Goal: Task Accomplishment & Management: Use online tool/utility

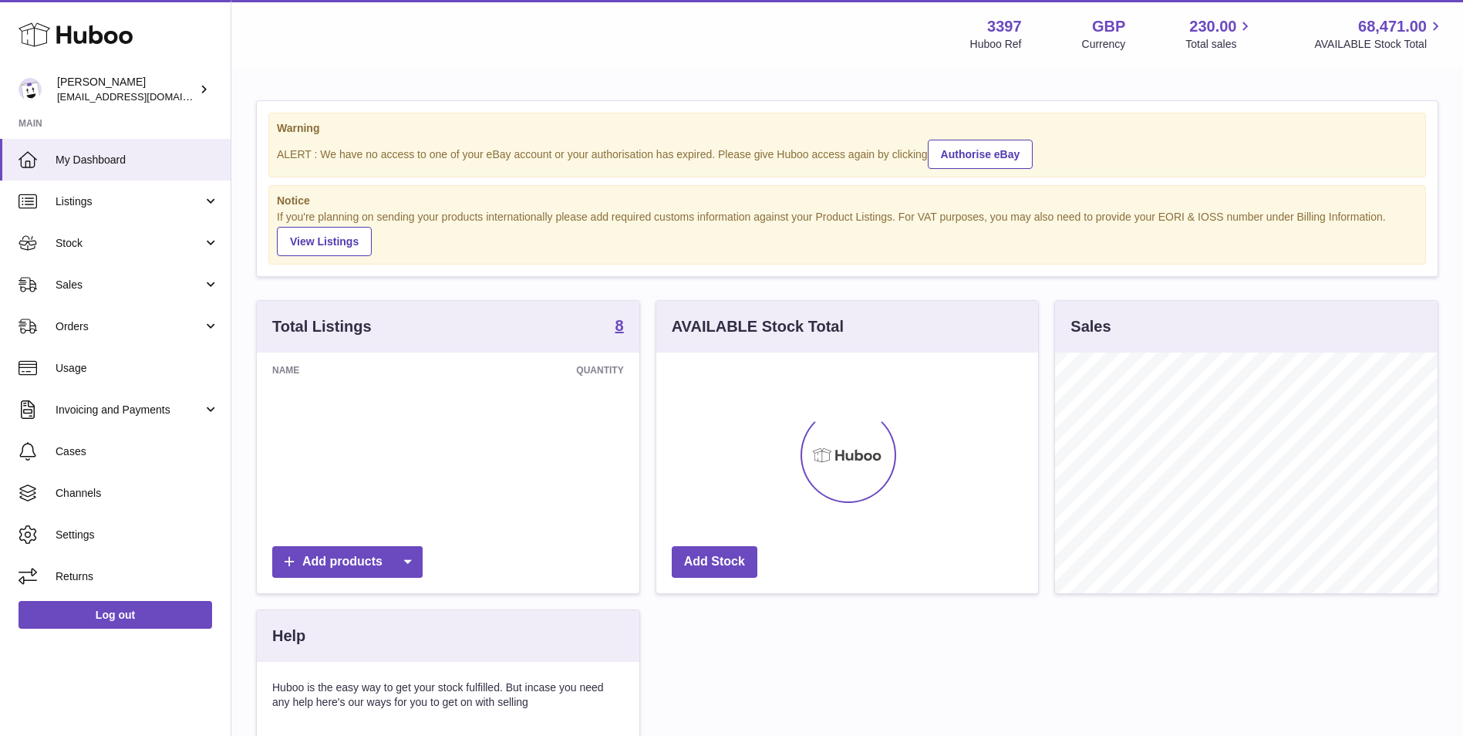
scroll to position [241, 382]
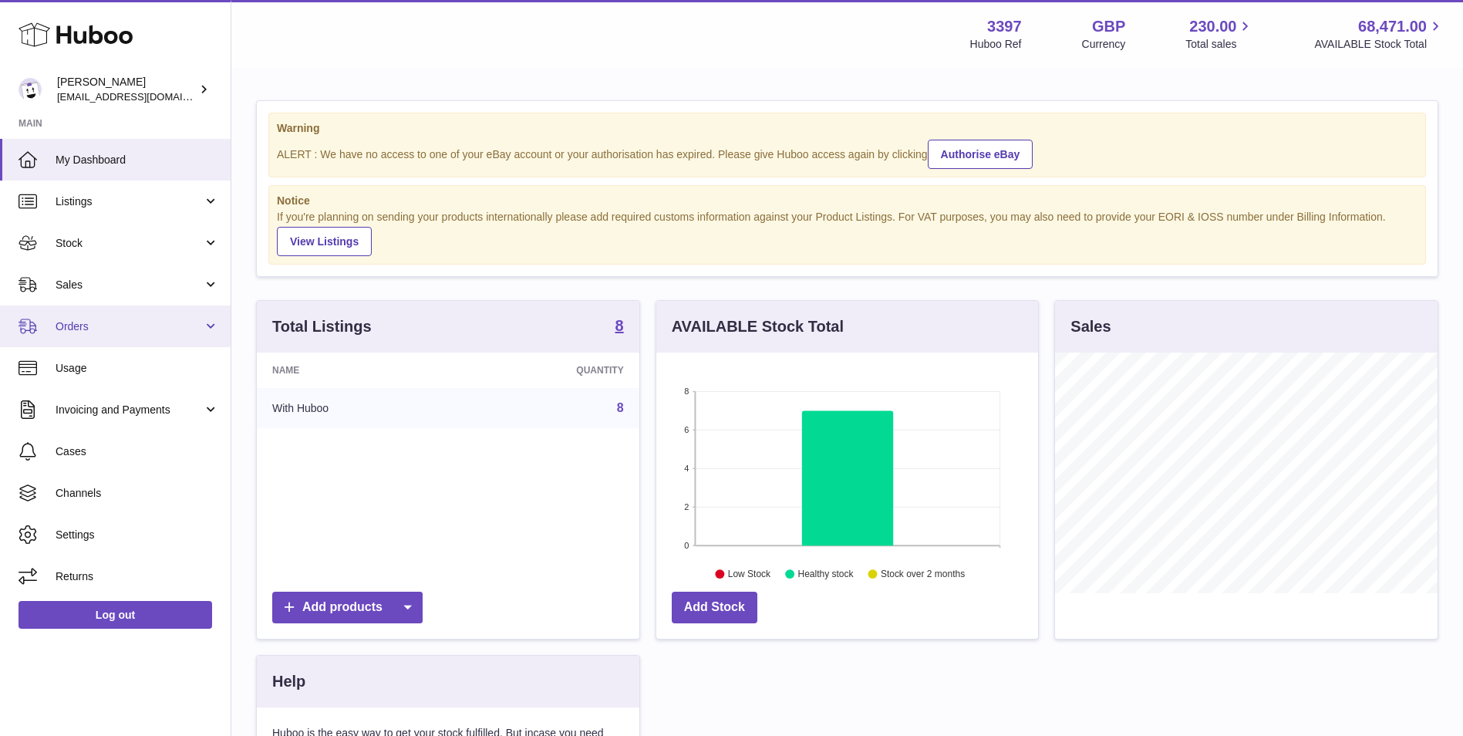
click at [70, 340] on link "Orders" at bounding box center [115, 326] width 231 height 42
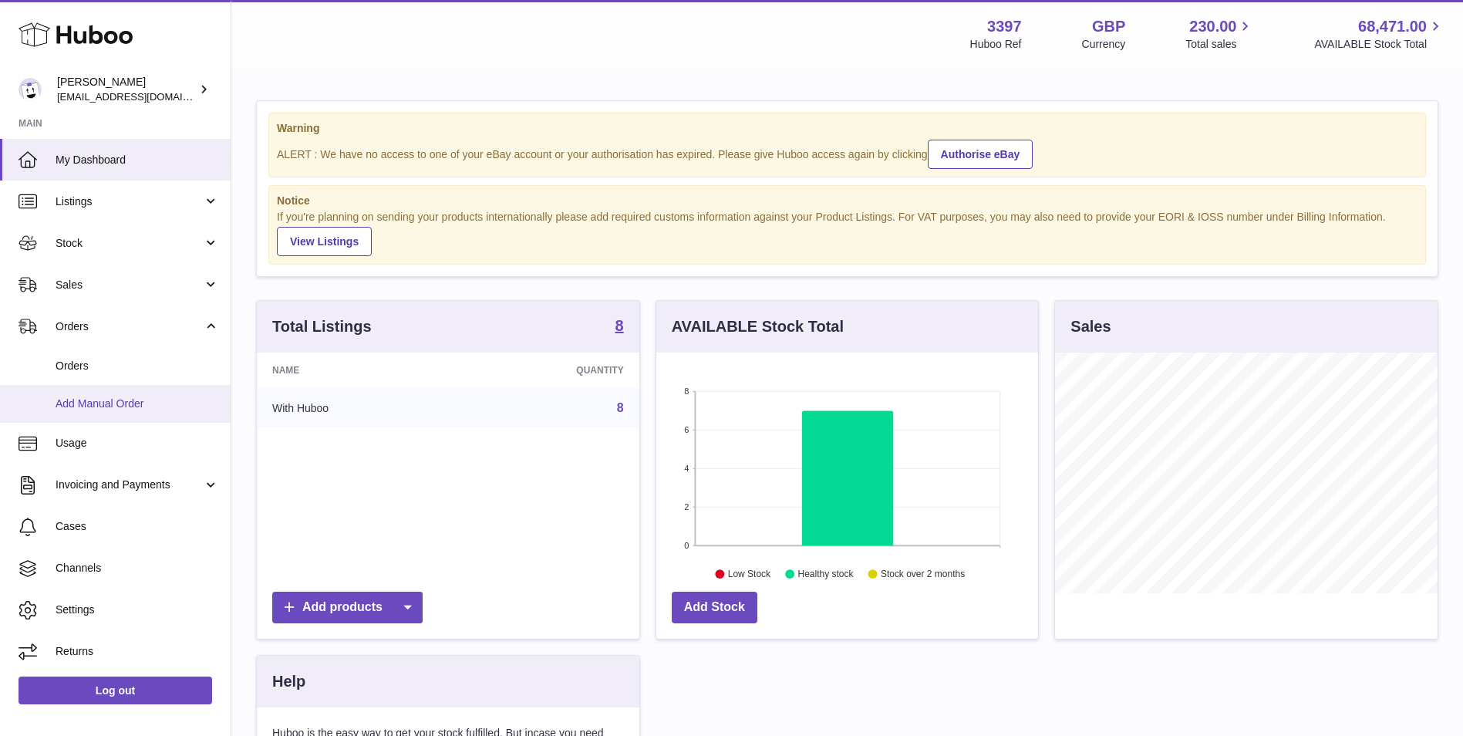
click at [62, 399] on span "Add Manual Order" at bounding box center [138, 403] width 164 height 15
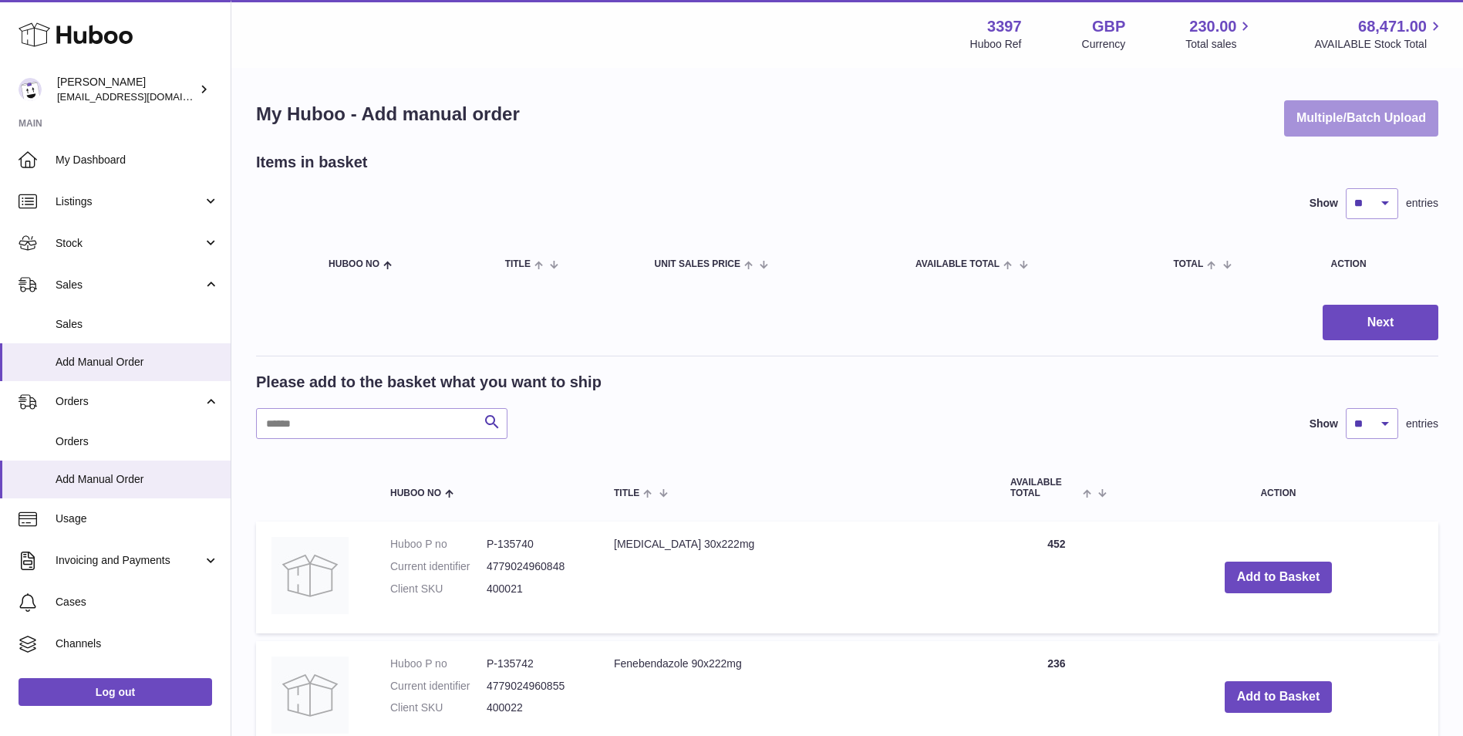
click at [1367, 106] on button "Multiple/Batch Upload" at bounding box center [1361, 118] width 154 height 36
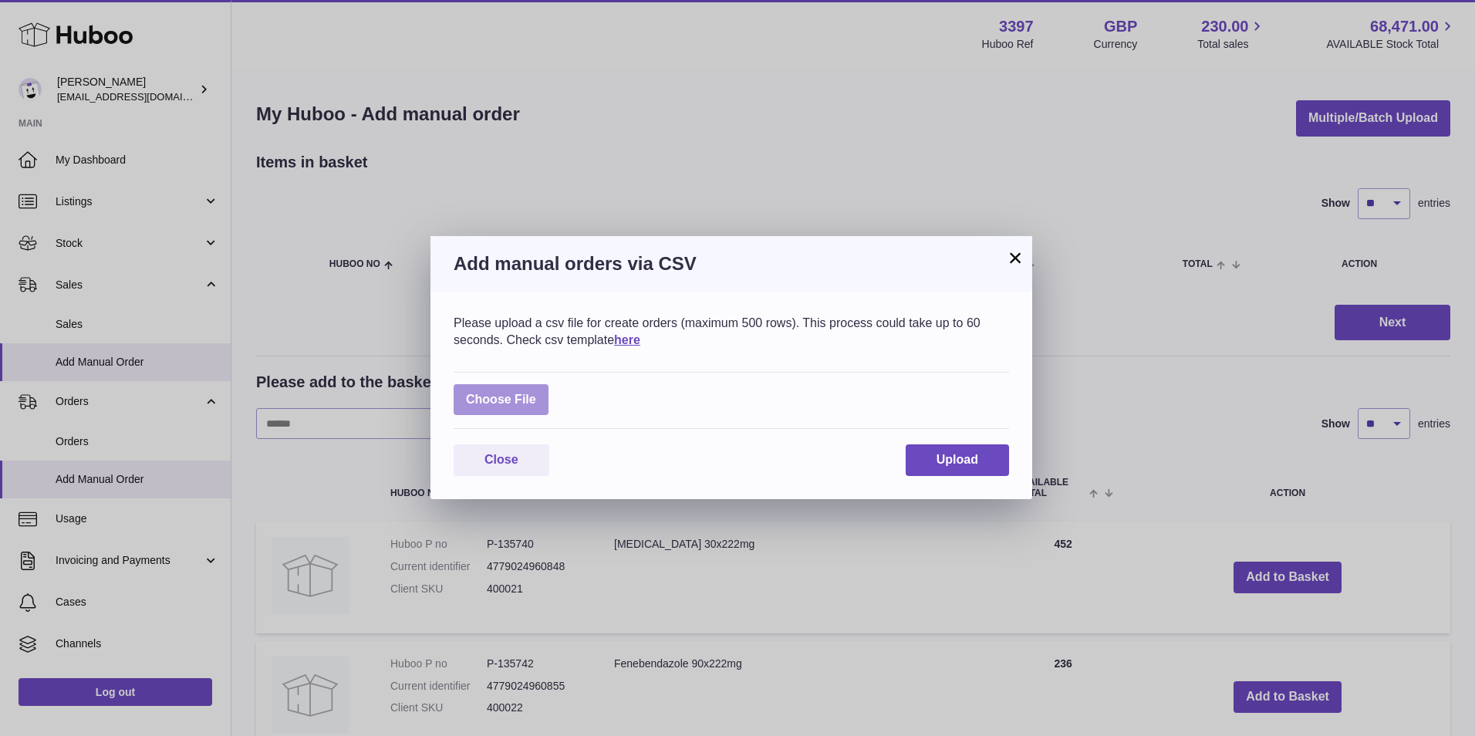
click at [477, 395] on label at bounding box center [501, 400] width 95 height 32
click at [536, 393] on input "file" at bounding box center [536, 392] width 1 height 1
type input "**********"
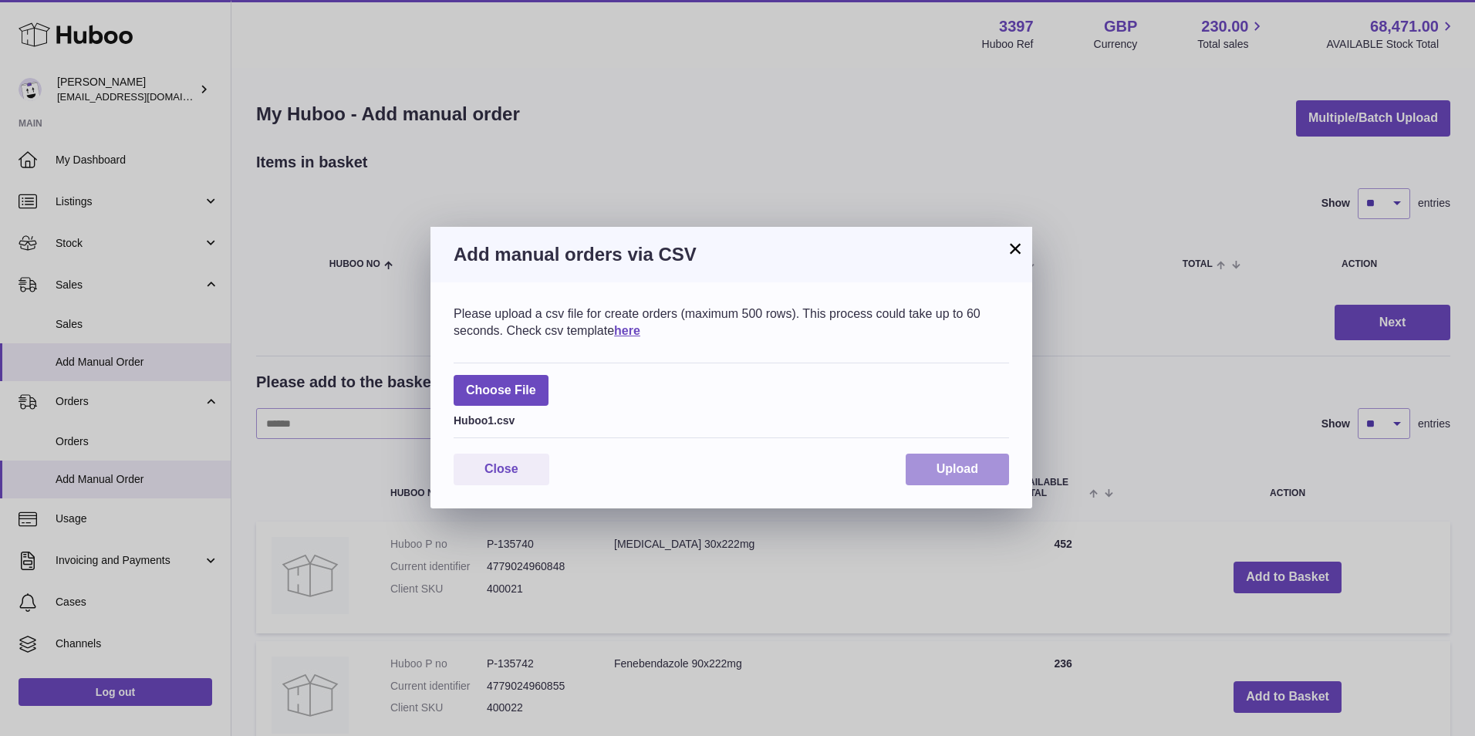
click at [985, 464] on button "Upload" at bounding box center [956, 470] width 103 height 32
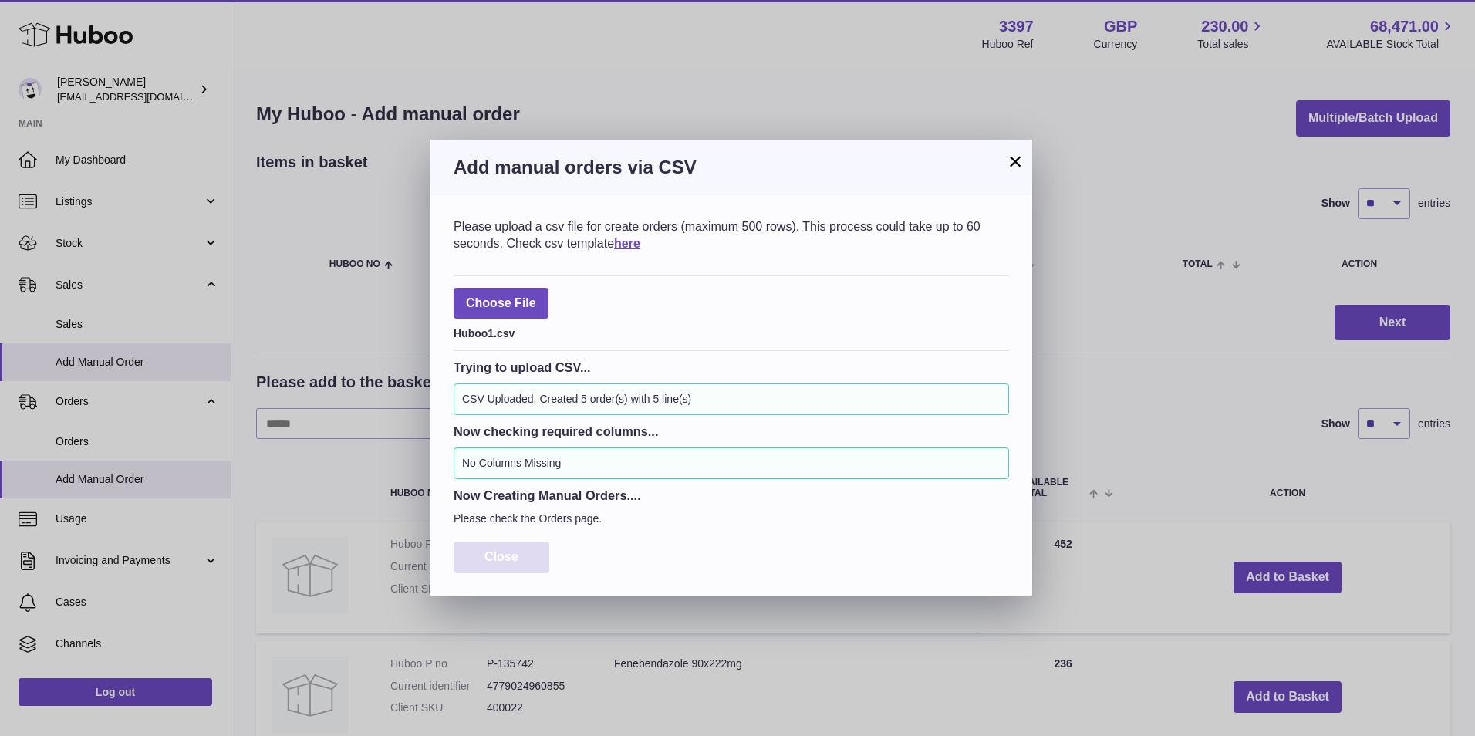
click at [483, 551] on button "Close" at bounding box center [502, 557] width 96 height 32
